Goal: Task Accomplishment & Management: Complete application form

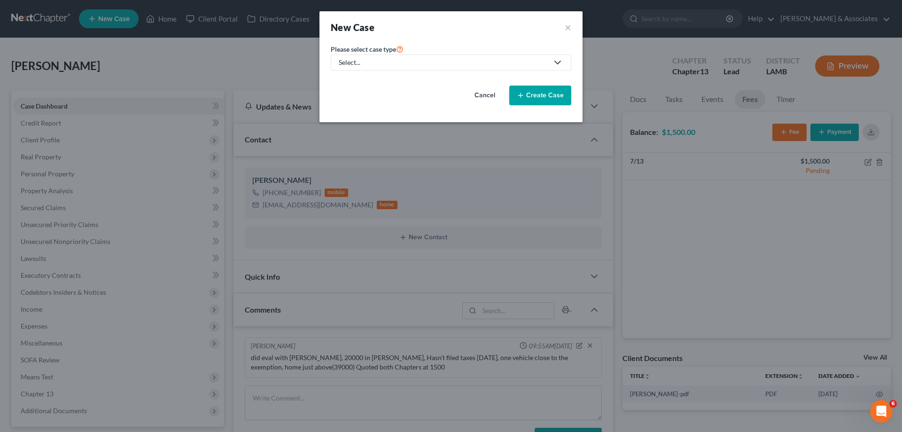
drag, startPoint x: 413, startPoint y: 58, endPoint x: 403, endPoint y: 70, distance: 15.3
click at [413, 59] on div "Select..." at bounding box center [444, 62] width 210 height 9
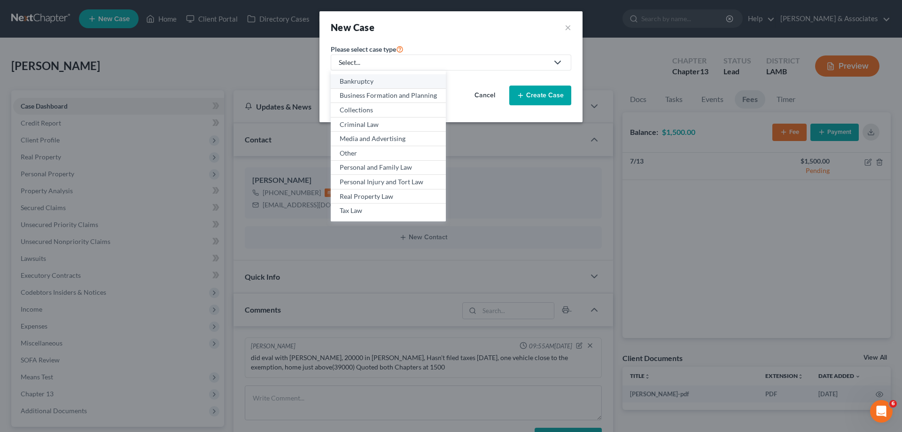
click at [378, 79] on div "Bankruptcy" at bounding box center [388, 81] width 97 height 9
select select "35"
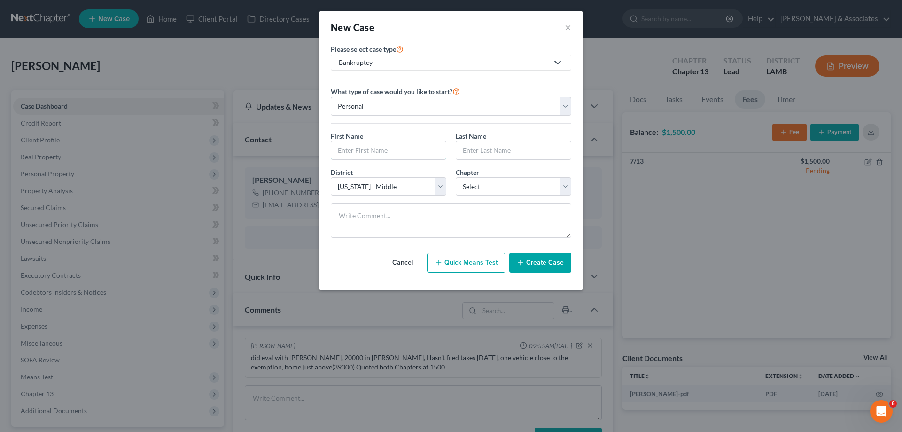
click at [369, 148] on input "text" at bounding box center [388, 150] width 115 height 18
type input "[PERSON_NAME]"
select select "0"
click at [551, 265] on button "Create Case" at bounding box center [540, 263] width 62 height 20
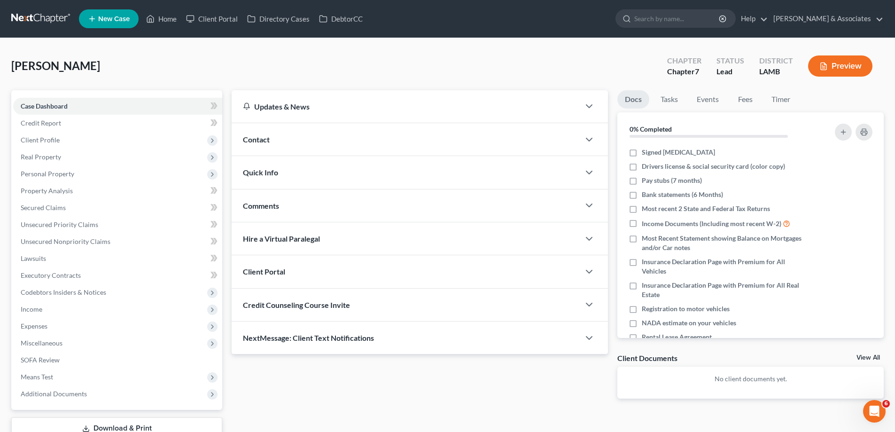
click at [329, 209] on div "Comments" at bounding box center [406, 205] width 348 height 32
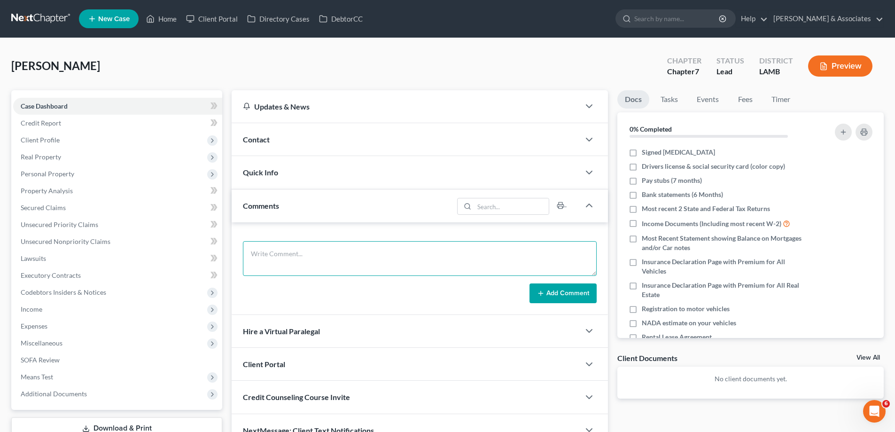
click at [331, 257] on textarea at bounding box center [420, 258] width 354 height 35
paste textarea "6 mos in arrears on home, no ss date yet but definitely coming, 9000 in [GEOGRA…"
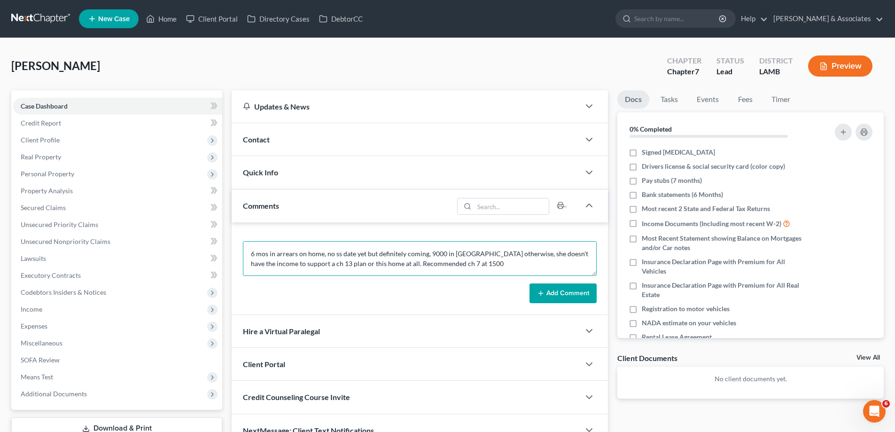
scroll to position [12, 0]
type textarea "6 mos in arrears on home, no ss date yet but definitely coming, 9000 in [GEOGRA…"
click at [557, 294] on button "Add Comment" at bounding box center [562, 293] width 67 height 20
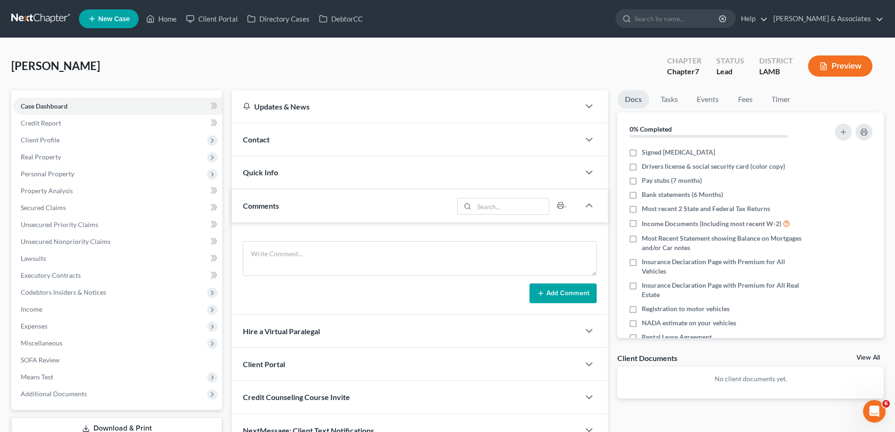
scroll to position [0, 0]
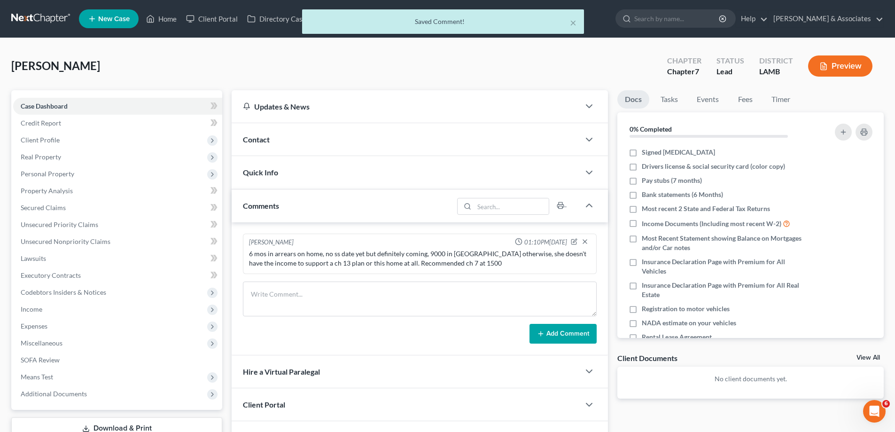
click at [358, 145] on div "Contact" at bounding box center [406, 139] width 348 height 32
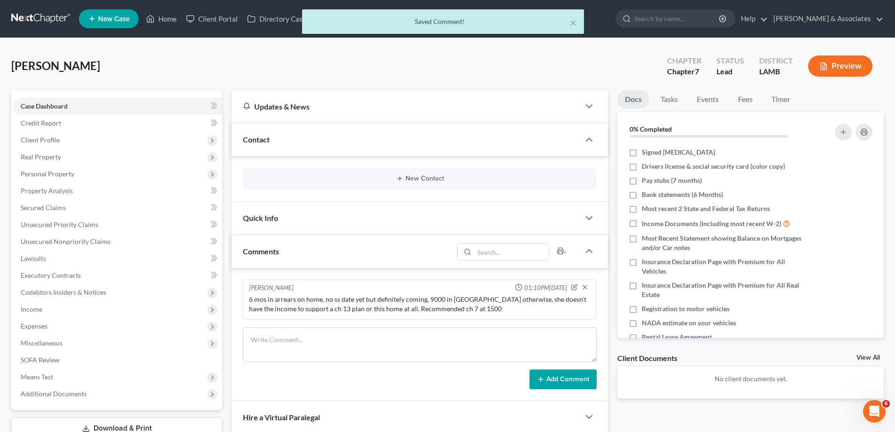
click at [392, 170] on div "New Contact" at bounding box center [420, 178] width 354 height 23
click at [402, 178] on icon "button" at bounding box center [400, 179] width 8 height 8
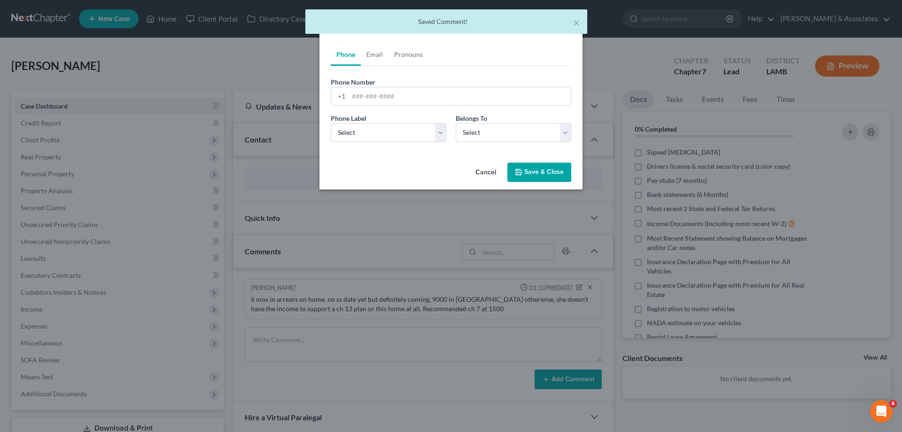
click at [372, 86] on label "Phone Number *" at bounding box center [353, 82] width 45 height 10
drag, startPoint x: 364, startPoint y: 98, endPoint x: 356, endPoint y: 108, distance: 13.4
click at [364, 98] on input "tel" at bounding box center [460, 96] width 222 height 18
paste input "[PHONE_NUMBER]"
type input "[PHONE_NUMBER]"
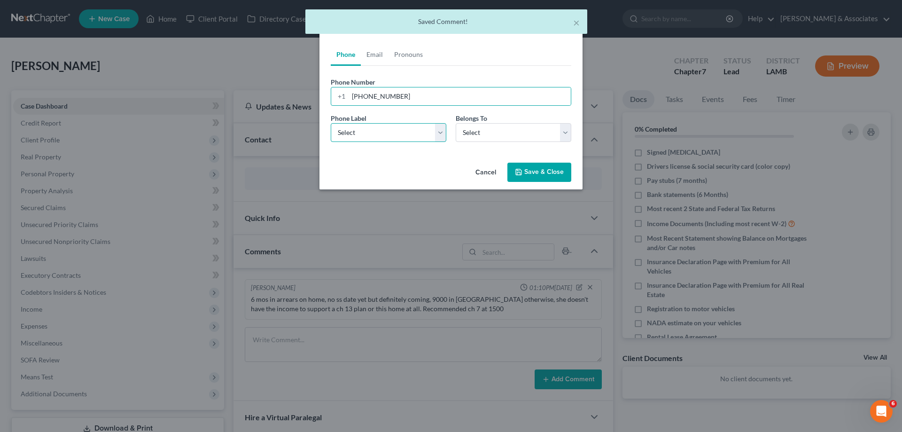
drag, startPoint x: 356, startPoint y: 138, endPoint x: 362, endPoint y: 141, distance: 6.8
click at [356, 138] on select "Select Mobile Home Work Other" at bounding box center [389, 132] width 116 height 19
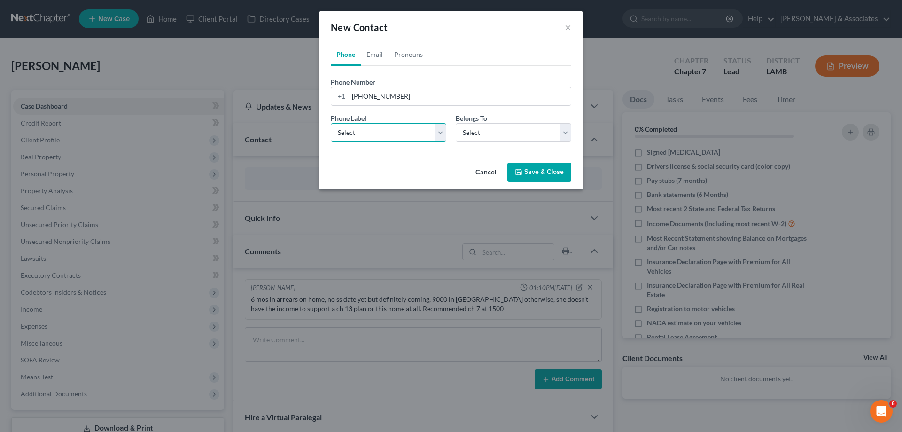
click at [331, 123] on select "Select Mobile Home Work Other" at bounding box center [389, 132] width 116 height 19
click at [378, 135] on select "Select Mobile Home Work Other" at bounding box center [389, 132] width 116 height 19
select select "0"
click at [331, 123] on select "Select Mobile Home Work Other" at bounding box center [389, 132] width 116 height 19
click at [474, 143] on div "Phone Label * Select Mobile Home Work Other Belongs To * Select Client Other" at bounding box center [451, 131] width 250 height 36
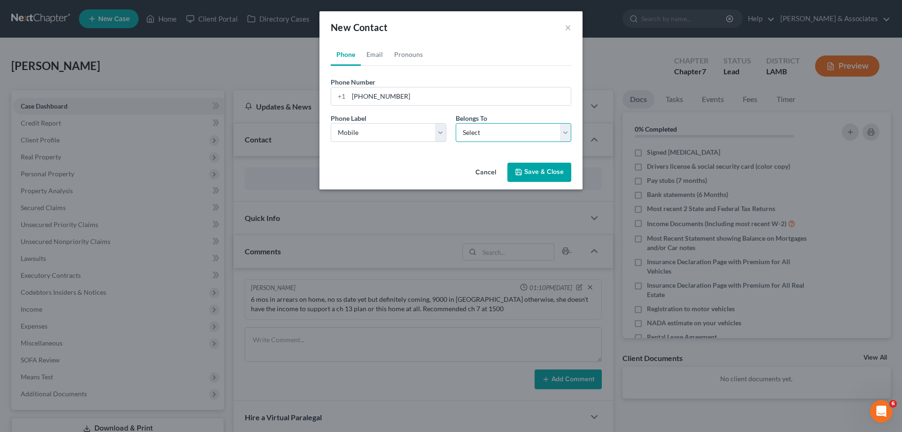
click at [486, 131] on select "Select Client Other" at bounding box center [514, 132] width 116 height 19
select select "0"
click at [456, 123] on select "Select Client Other" at bounding box center [514, 132] width 116 height 19
select select "0"
click at [381, 54] on link "Email" at bounding box center [375, 54] width 28 height 23
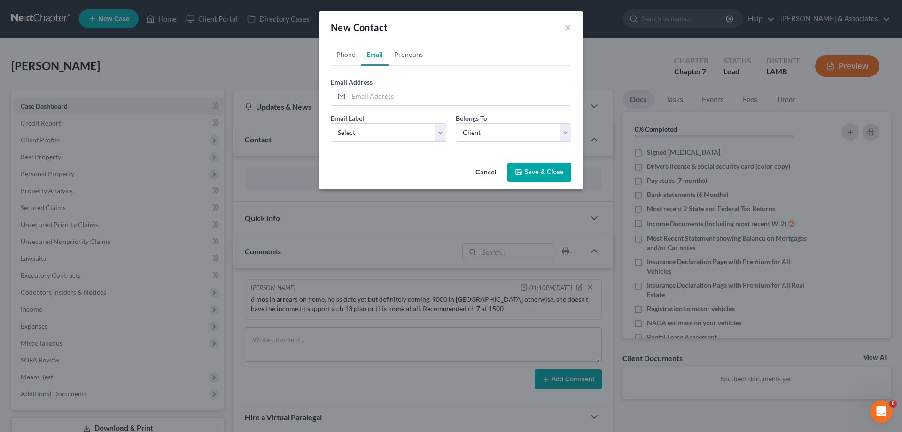
drag, startPoint x: 378, startPoint y: 90, endPoint x: 368, endPoint y: 106, distance: 18.8
click at [378, 90] on input "email" at bounding box center [460, 96] width 222 height 18
paste input "[EMAIL_ADDRESS][DOMAIN_NAME]"
type input "[EMAIL_ADDRESS][DOMAIN_NAME]"
drag, startPoint x: 361, startPoint y: 123, endPoint x: 374, endPoint y: 141, distance: 22.3
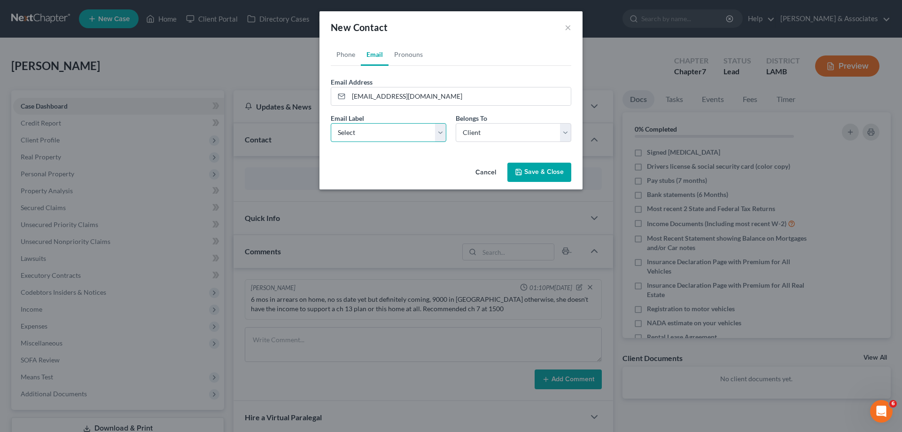
click at [361, 124] on select "Select Home Work Other" at bounding box center [389, 132] width 116 height 19
select select "0"
click at [331, 123] on select "Select Home Work Other" at bounding box center [389, 132] width 116 height 19
drag, startPoint x: 471, startPoint y: 129, endPoint x: 479, endPoint y: 141, distance: 14.3
click at [471, 129] on select "Select Client Other" at bounding box center [514, 132] width 116 height 19
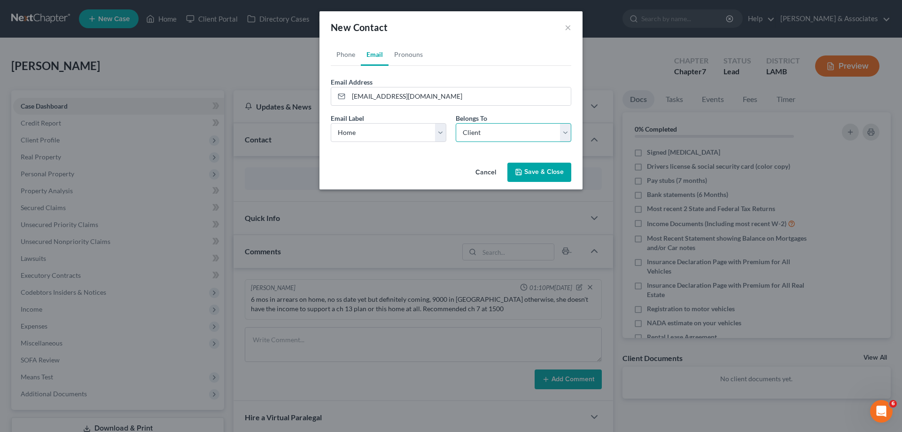
click at [456, 123] on select "Select Client Other" at bounding box center [514, 132] width 116 height 19
click at [547, 180] on button "Save & Close" at bounding box center [539, 173] width 64 height 20
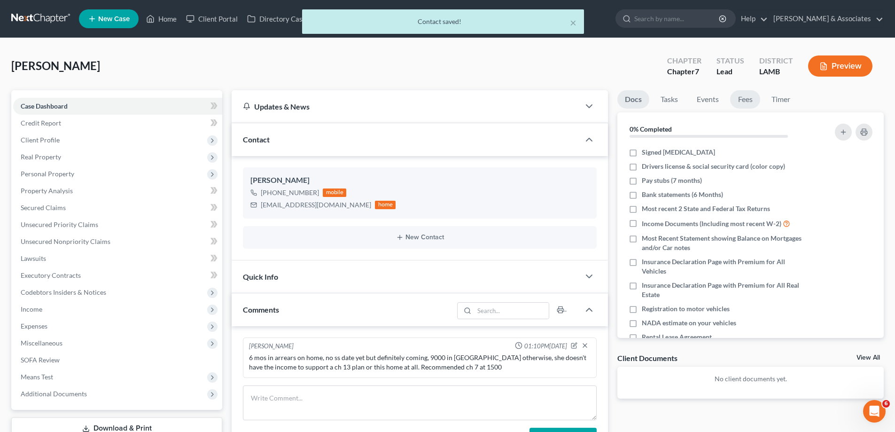
click at [746, 96] on link "Fees" at bounding box center [745, 99] width 30 height 18
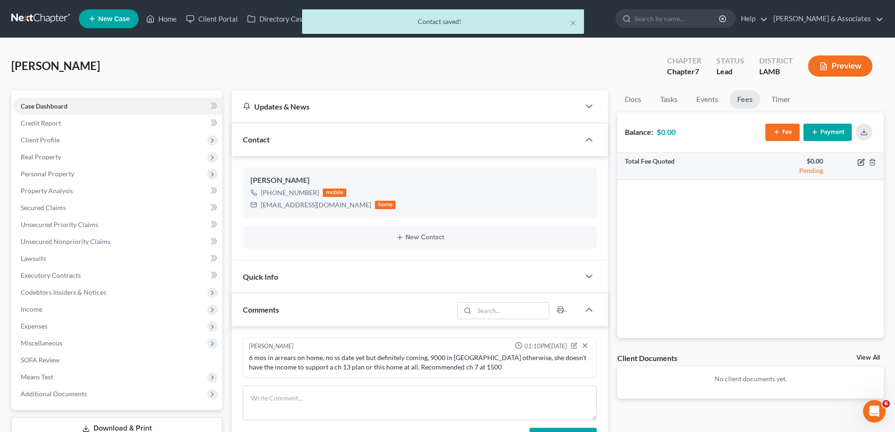
click at [858, 161] on icon "button" at bounding box center [861, 162] width 6 height 6
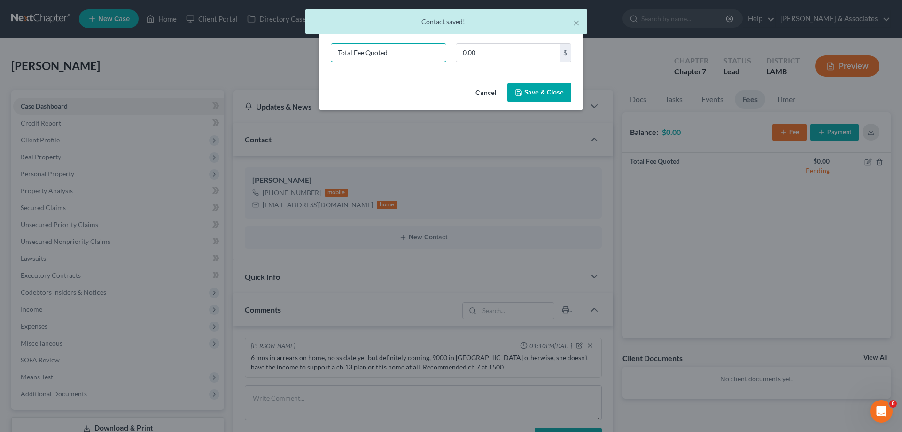
drag, startPoint x: 402, startPoint y: 52, endPoint x: 178, endPoint y: 41, distance: 223.9
click at [179, 41] on div "New Fee Edit Fee × Total Fee Quoted 0.00 $ Cancel Save & Close" at bounding box center [451, 216] width 902 height 432
type input "ch 7"
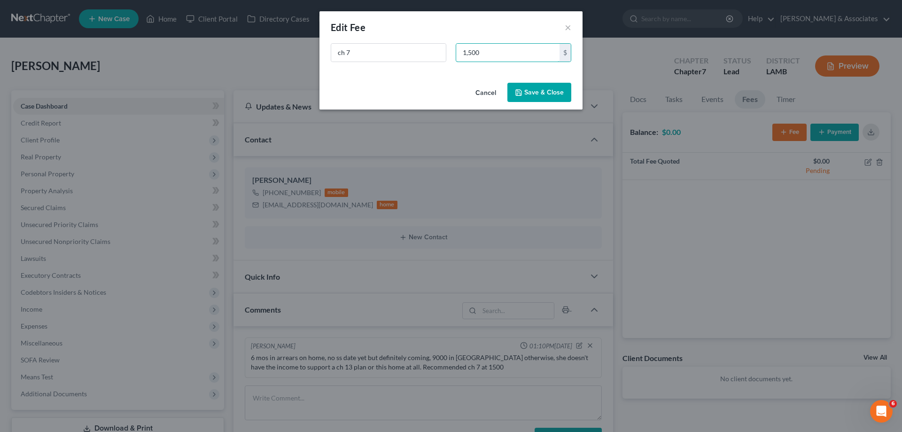
type input "1,500"
click at [553, 90] on button "Save & Close" at bounding box center [539, 93] width 64 height 20
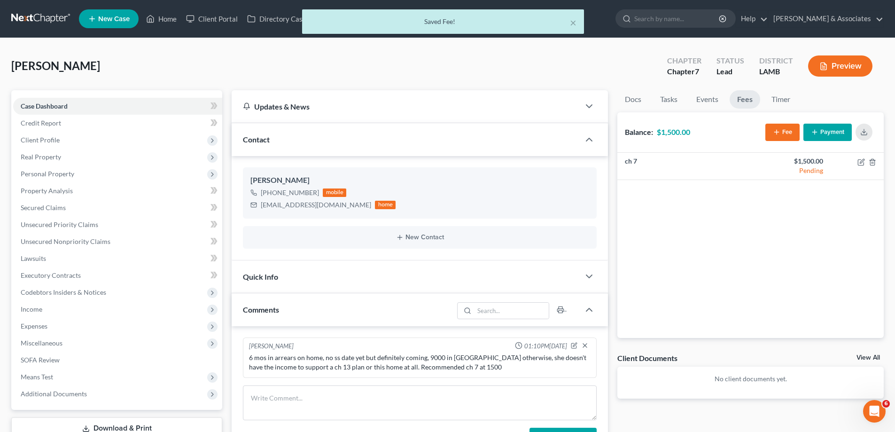
drag, startPoint x: 873, startPoint y: 356, endPoint x: 465, endPoint y: 347, distance: 408.8
click at [873, 356] on link "View All" at bounding box center [867, 357] width 23 height 7
